Goal: Task Accomplishment & Management: Use online tool/utility

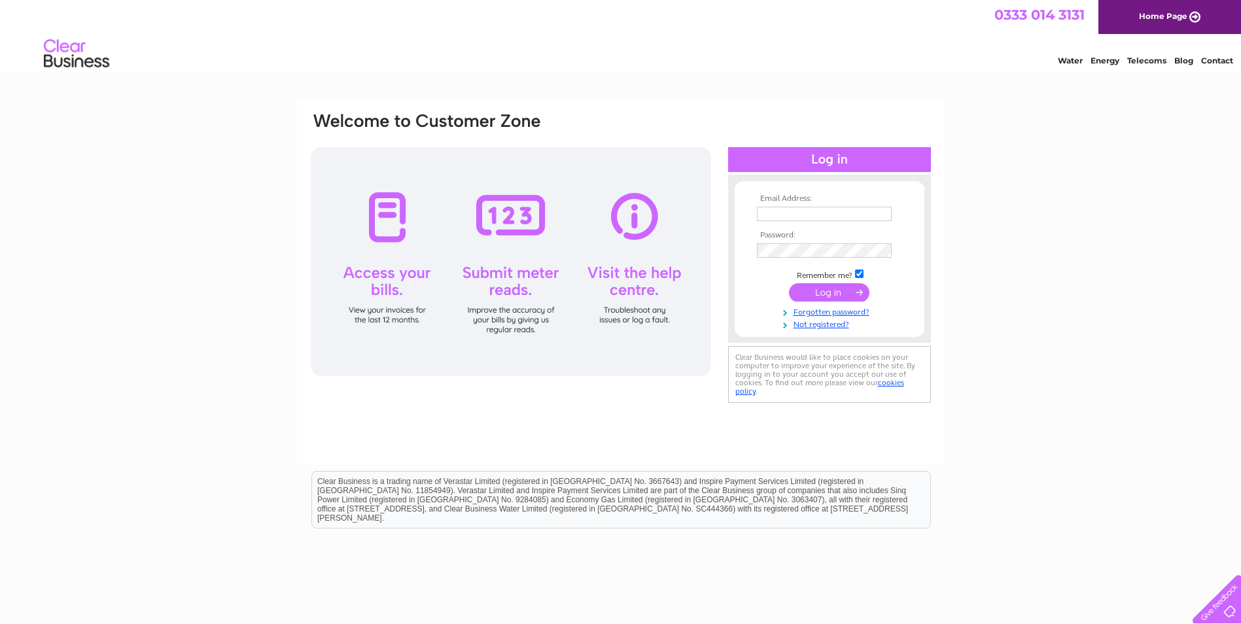
type input "jfolan@oregon.co.uk"
click at [832, 295] on input "submit" at bounding box center [829, 292] width 80 height 18
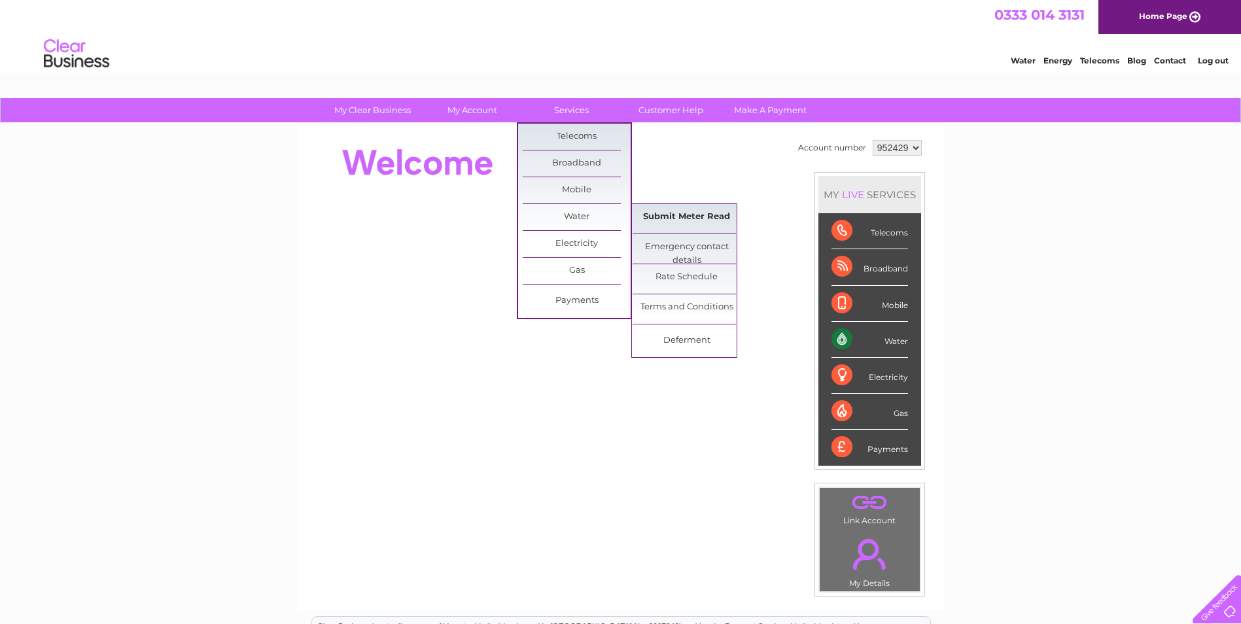
click at [671, 217] on link "Submit Meter Read" at bounding box center [687, 217] width 108 height 26
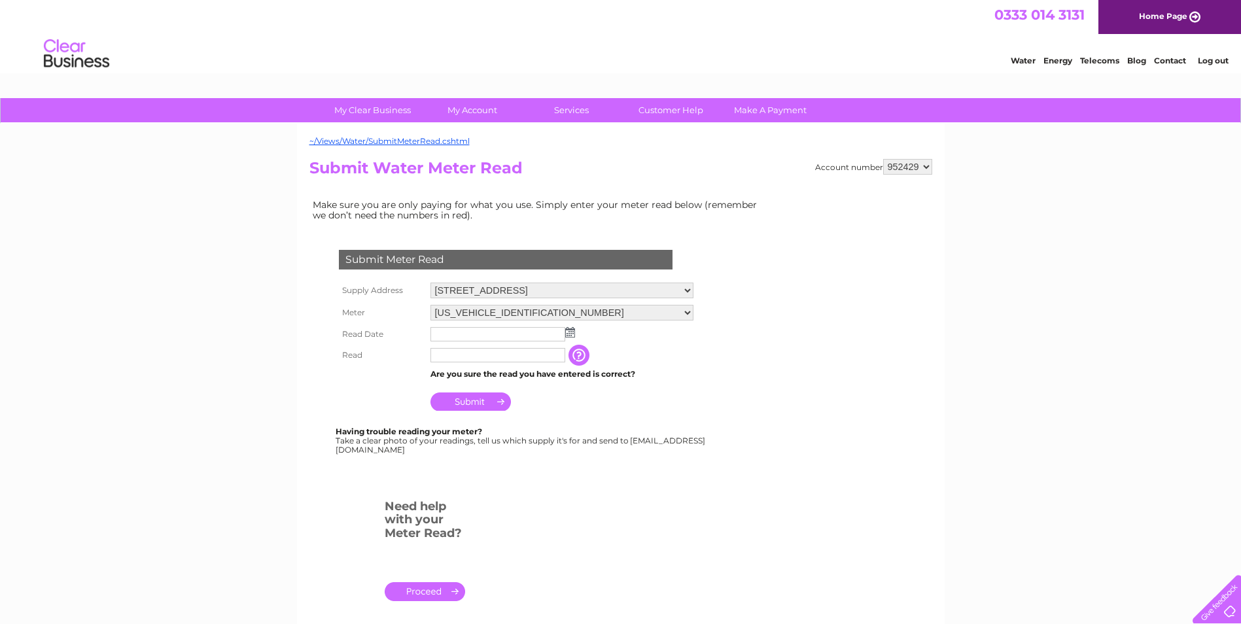
click at [571, 331] on img at bounding box center [570, 332] width 10 height 10
click at [444, 357] on span "Prev" at bounding box center [442, 353] width 10 height 10
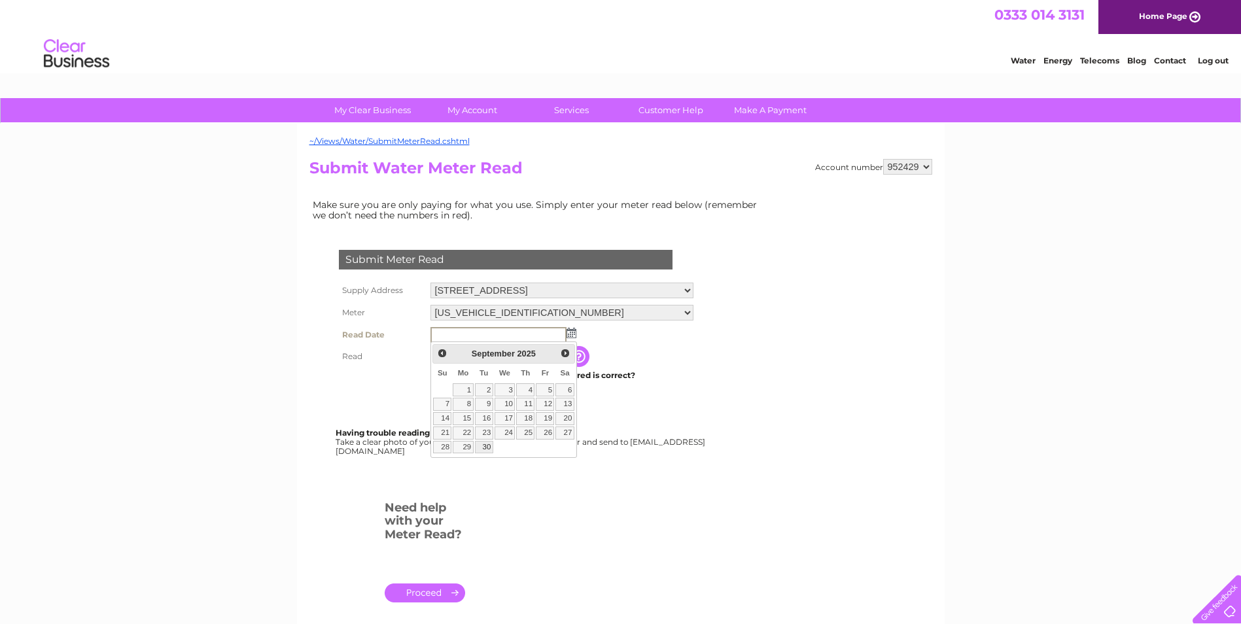
click at [484, 446] on link "30" at bounding box center [484, 447] width 18 height 13
type input "2025/09/30"
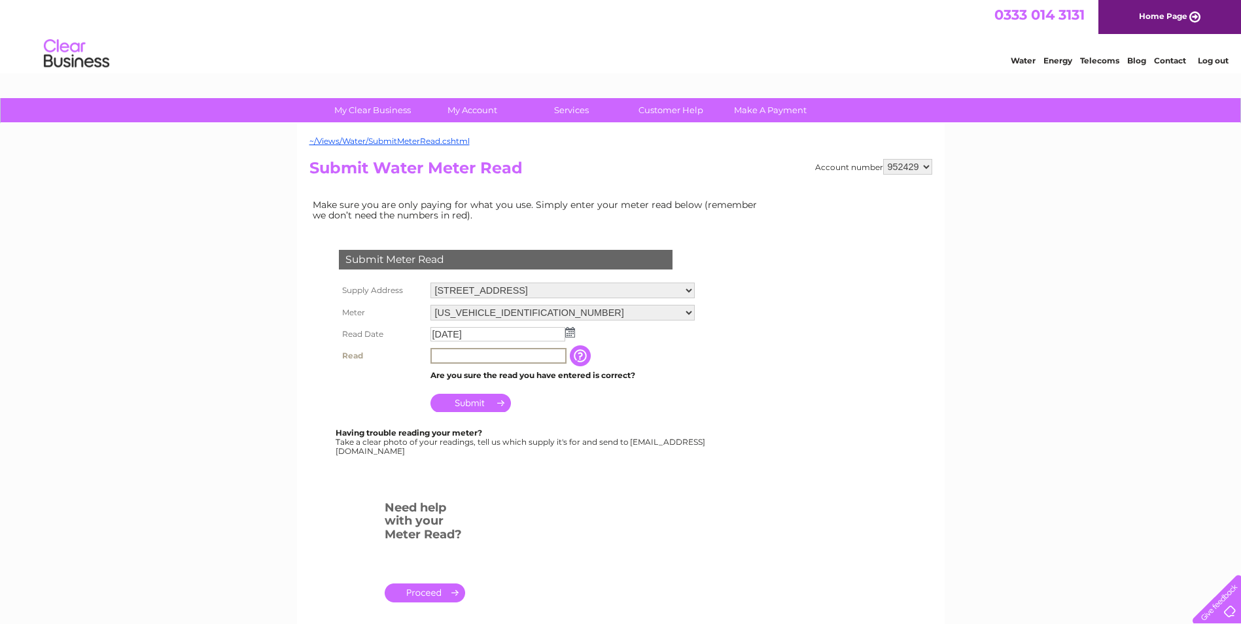
click at [476, 357] on input "text" at bounding box center [499, 356] width 136 height 16
type input "5937"
click at [469, 404] on input "Submit" at bounding box center [471, 403] width 80 height 18
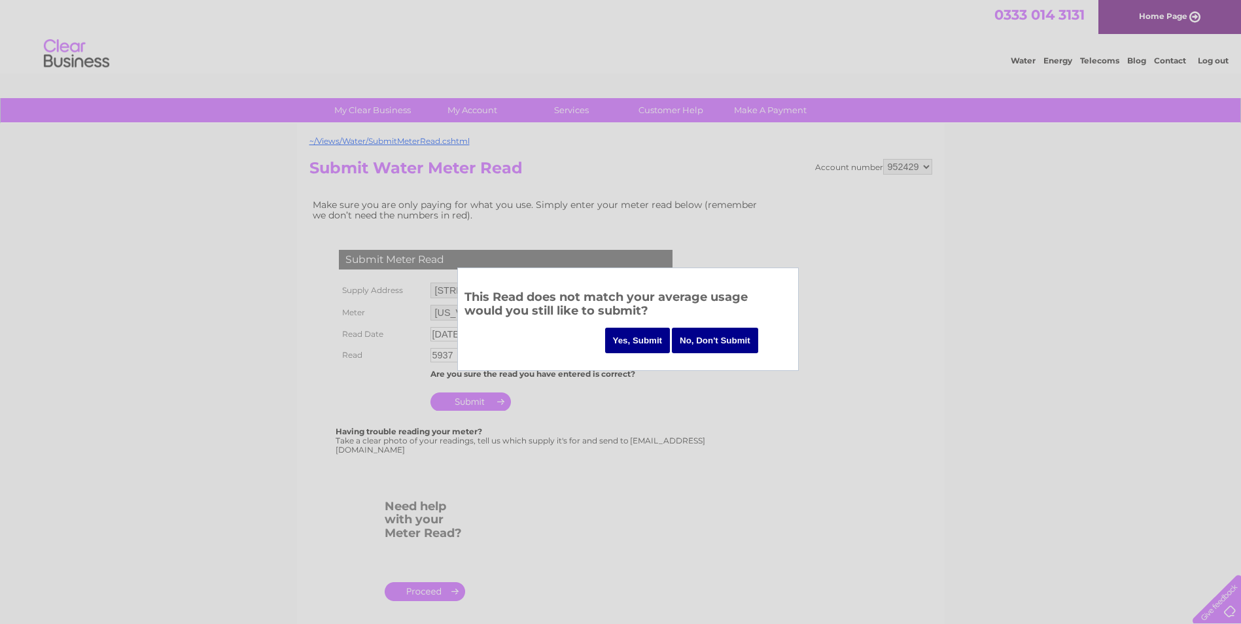
click at [720, 391] on div at bounding box center [620, 312] width 1241 height 624
click at [722, 349] on input "No, Don't Submit" at bounding box center [715, 341] width 86 height 26
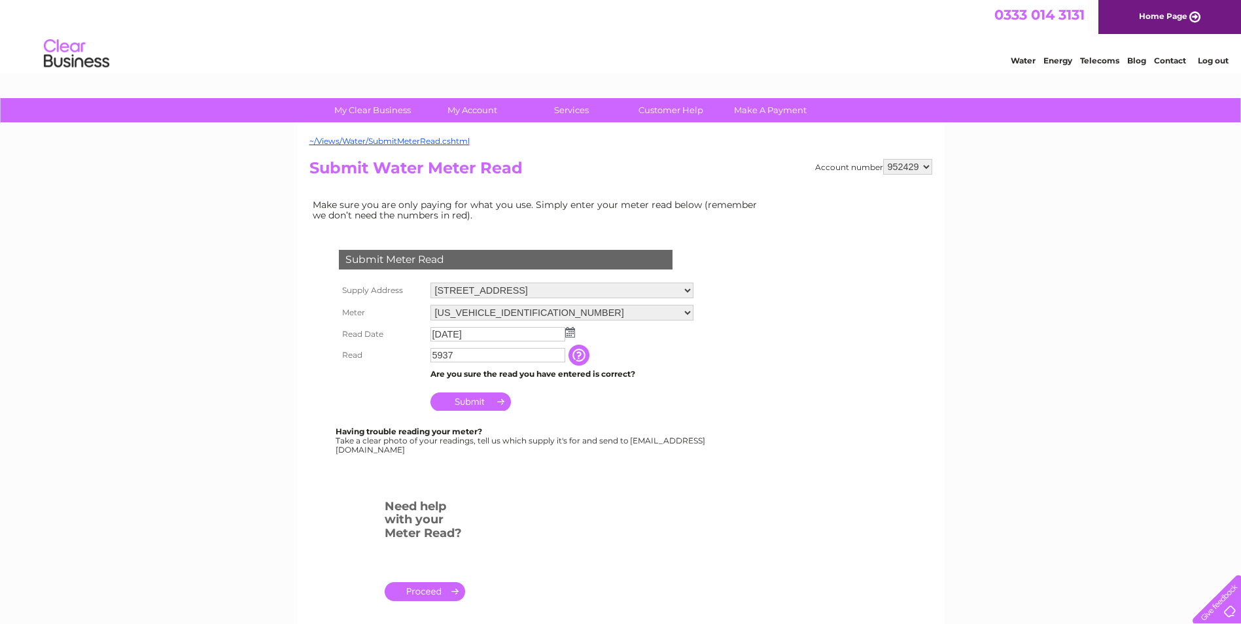
click at [573, 357] on input "button" at bounding box center [581, 355] width 24 height 21
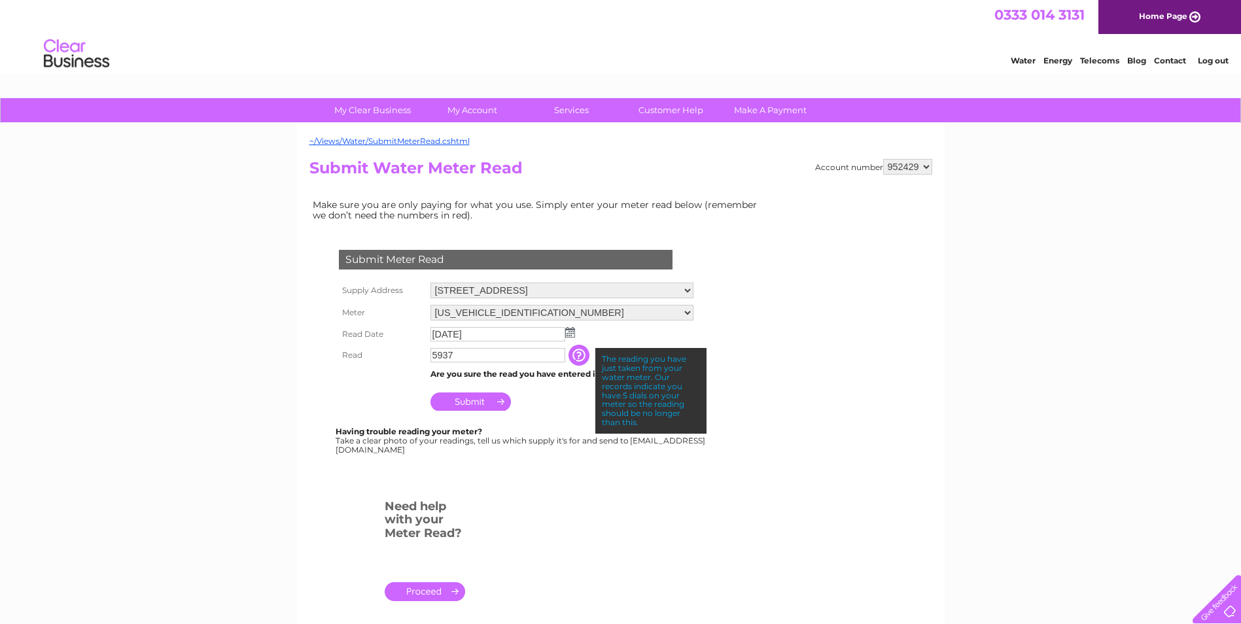
click at [474, 405] on input "Submit" at bounding box center [471, 402] width 80 height 18
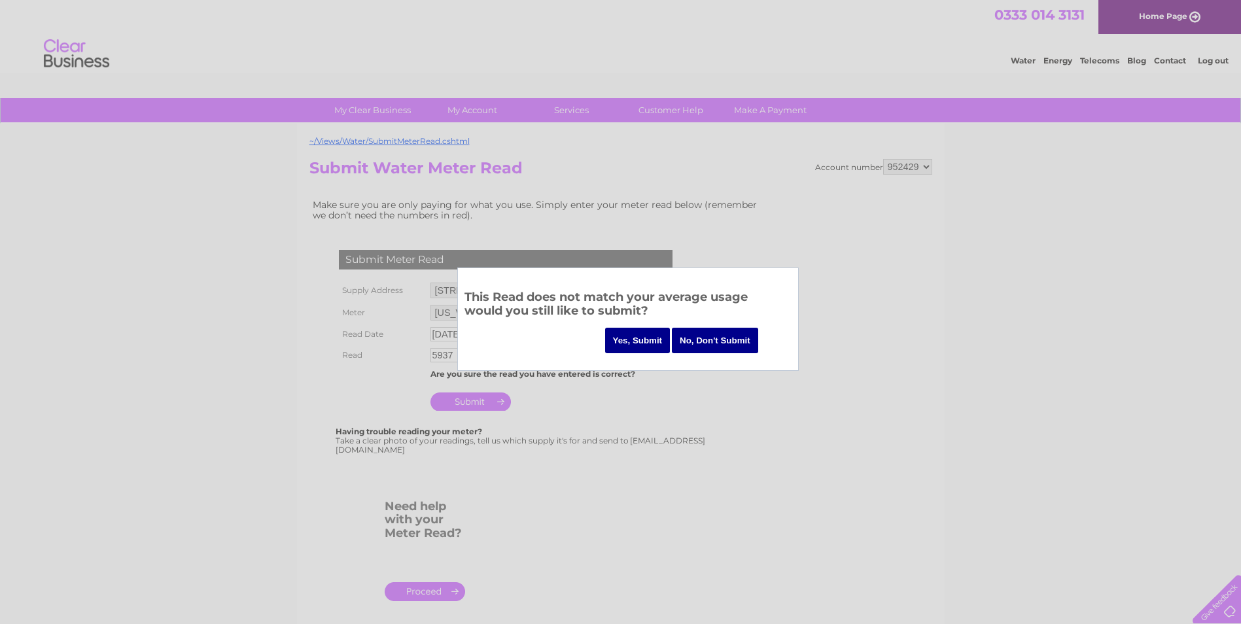
click at [648, 342] on input "Yes, Submit" at bounding box center [637, 341] width 65 height 26
